Goal: Use online tool/utility: Utilize a website feature to perform a specific function

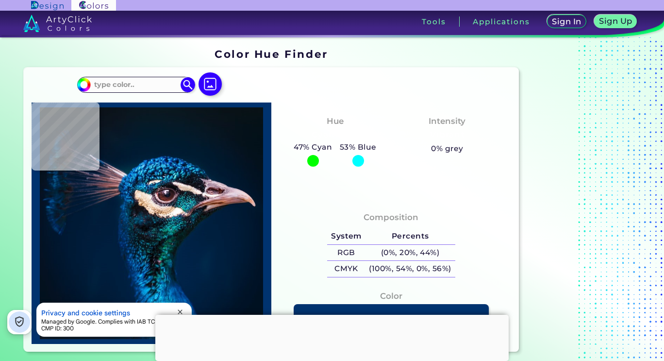
type input "#021220"
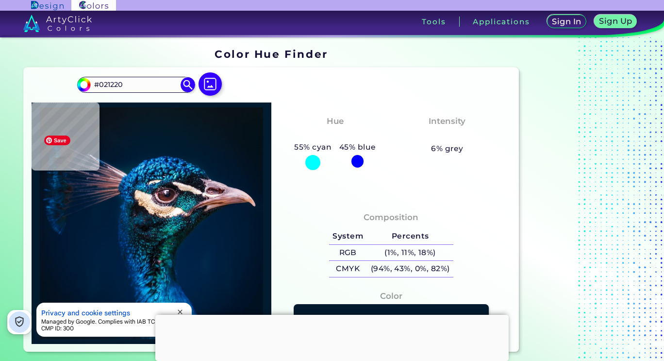
type input "#031b2f"
type input "#031B2F"
type input "#041a2f"
type input "#041A2F"
type input "#021b2f"
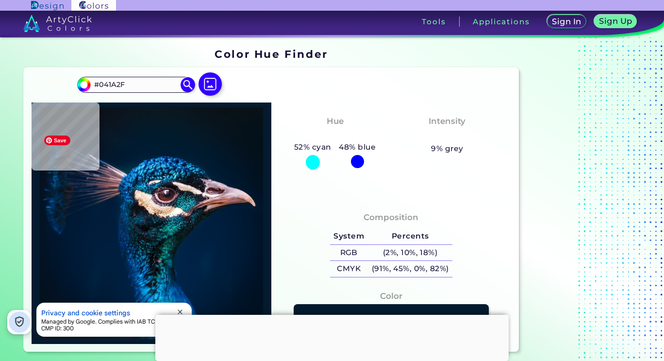
type input "#021B2F"
type input "#05213e"
type input "#05213E"
type input "#f5dcc8"
type input "#F5DCC8"
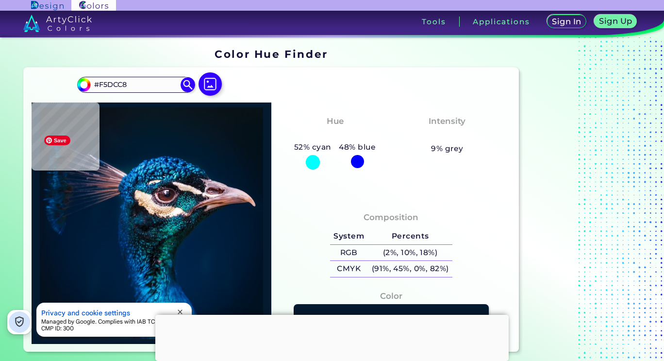
type input "#fee5d4"
type input "#FEE5D4"
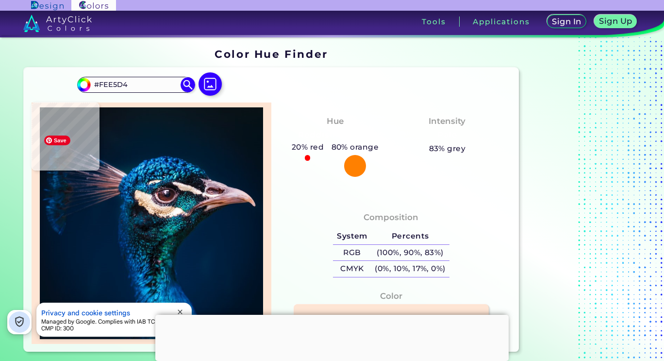
type input "#eccfc1"
type input "#ECCFC1"
type input "#fceee4"
type input "#FCEEE4"
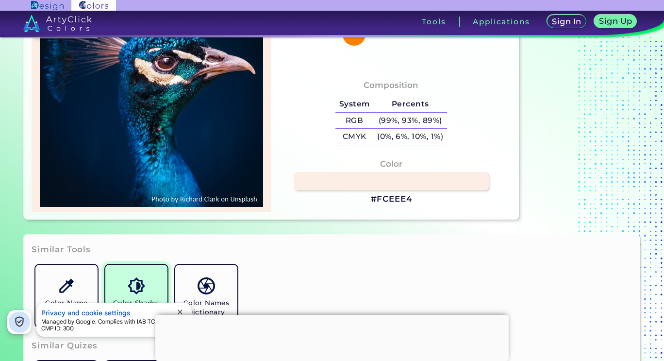
scroll to position [49, 0]
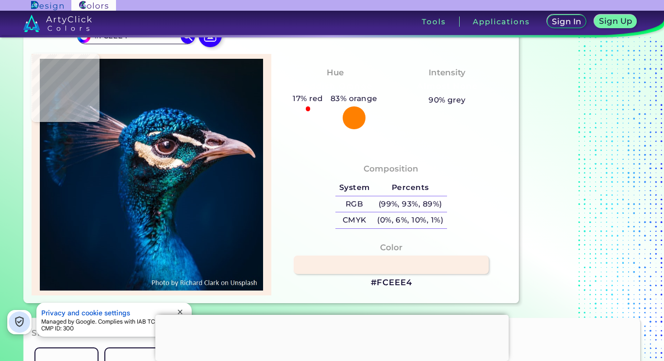
click at [338, 315] on div at bounding box center [331, 315] width 353 height 0
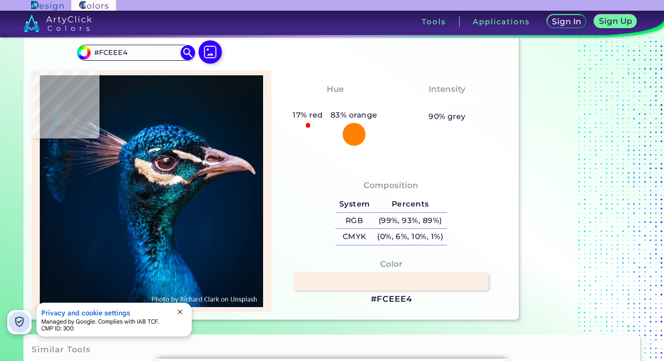
scroll to position [0, 0]
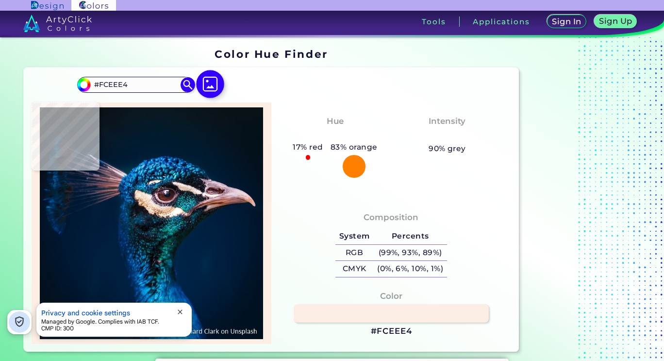
click at [224, 98] on img at bounding box center [210, 84] width 28 height 28
click at [0, 0] on input "file" at bounding box center [0, 0] width 0 height 0
